Goal: Find specific page/section: Find specific page/section

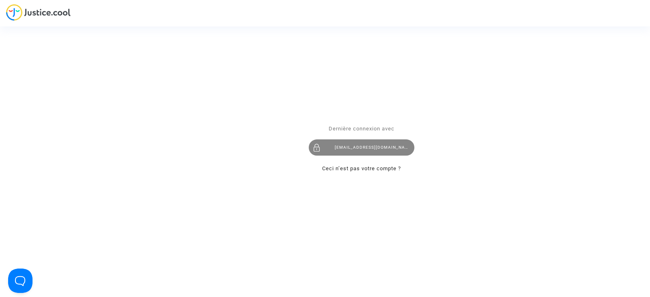
click at [368, 151] on div "juridique.par@tunisair.fr" at bounding box center [362, 147] width 106 height 16
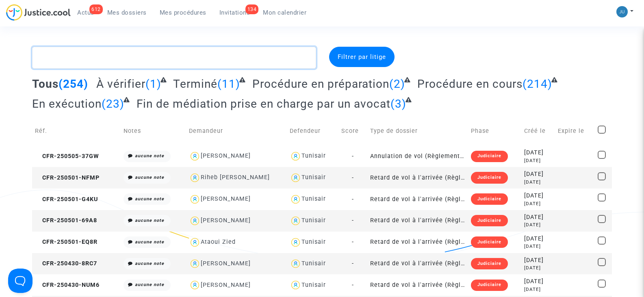
click at [115, 63] on textarea at bounding box center [173, 58] width 283 height 22
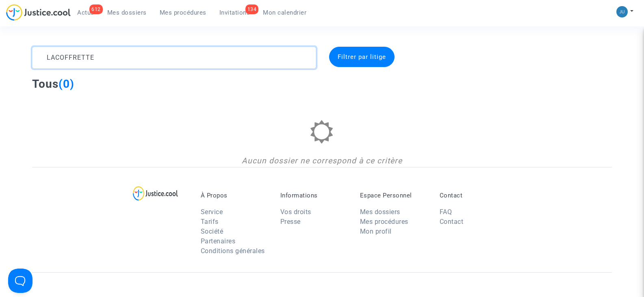
type textarea "LACOFFRETTE"
click at [348, 57] on span "Filtrer par litige" at bounding box center [362, 56] width 48 height 7
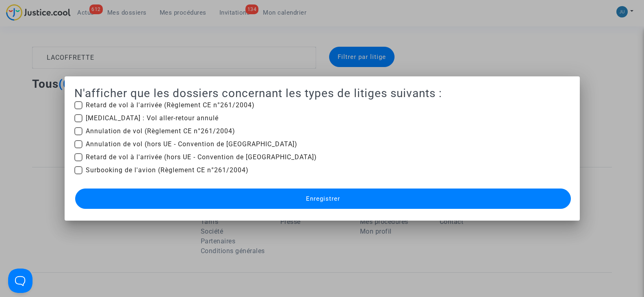
click at [76, 131] on span at bounding box center [78, 131] width 8 height 8
click at [78, 135] on input "Annulation de vol (Règlement CE n°261/2004)" at bounding box center [78, 135] width 0 height 0
checkbox input "true"
click at [79, 154] on span at bounding box center [78, 157] width 8 height 8
click at [78, 161] on input "Retard de vol à l'arrivée (hors UE - Convention de [GEOGRAPHIC_DATA])" at bounding box center [78, 161] width 0 height 0
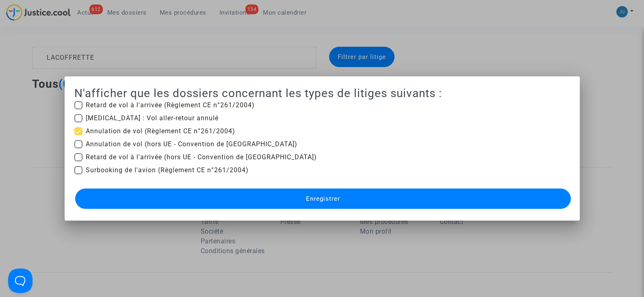
checkbox input "true"
click at [214, 197] on button "Enregistrer" at bounding box center [323, 198] width 496 height 20
